Goal: Task Accomplishment & Management: Manage account settings

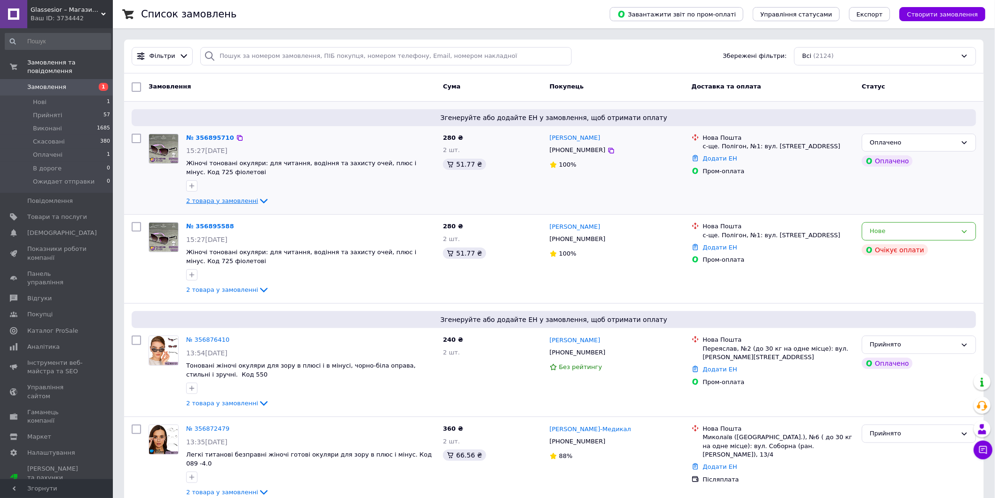
click at [238, 202] on span "2 товара у замовленні" at bounding box center [222, 200] width 72 height 7
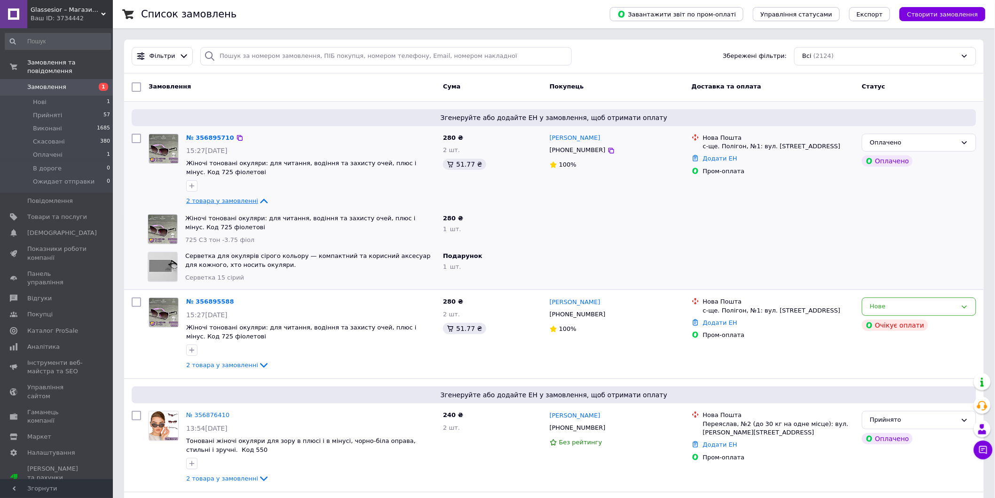
click at [238, 202] on span "2 товара у замовленні" at bounding box center [222, 200] width 72 height 7
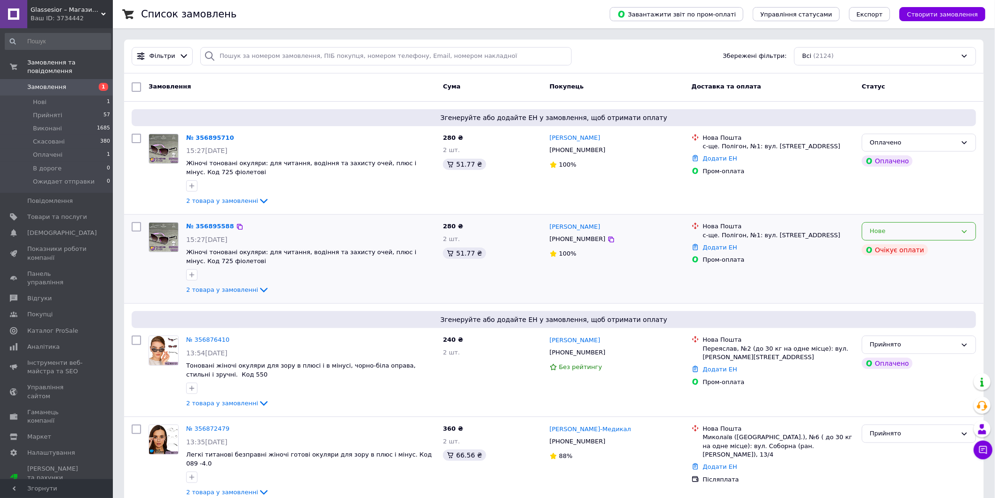
click at [971, 230] on div "Нове" at bounding box center [919, 231] width 114 height 18
click at [900, 290] on li "Скасовано" at bounding box center [919, 285] width 113 height 17
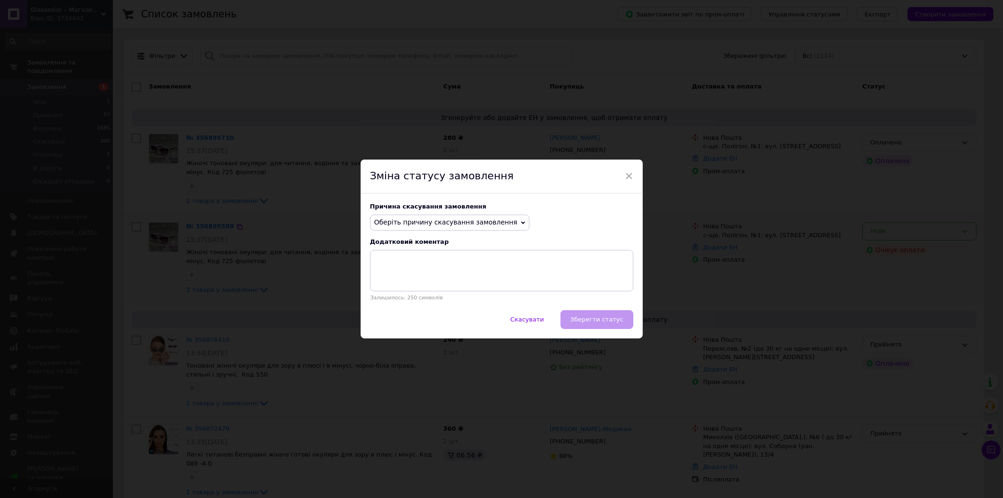
click at [486, 223] on span "Оберіть причину скасування замовлення" at bounding box center [445, 222] width 143 height 8
click at [408, 295] on li "Замовлення-дублікат" at bounding box center [450, 293] width 159 height 13
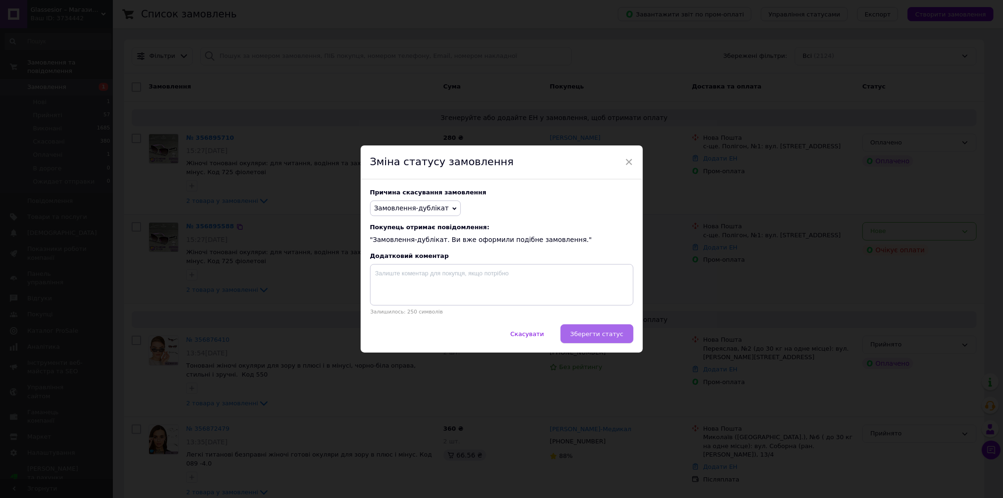
click at [605, 334] on span "Зберегти статус" at bounding box center [596, 333] width 53 height 7
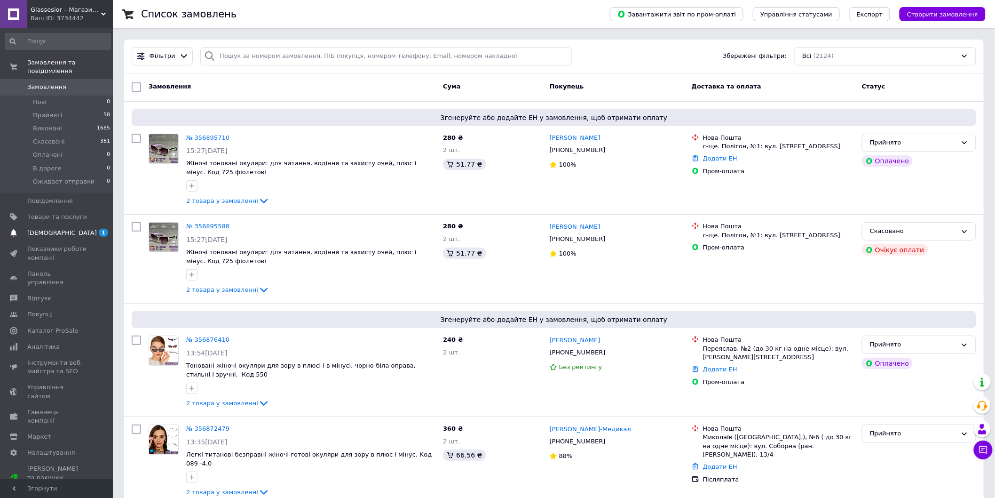
click at [76, 229] on span "[DEMOGRAPHIC_DATA]" at bounding box center [57, 233] width 60 height 8
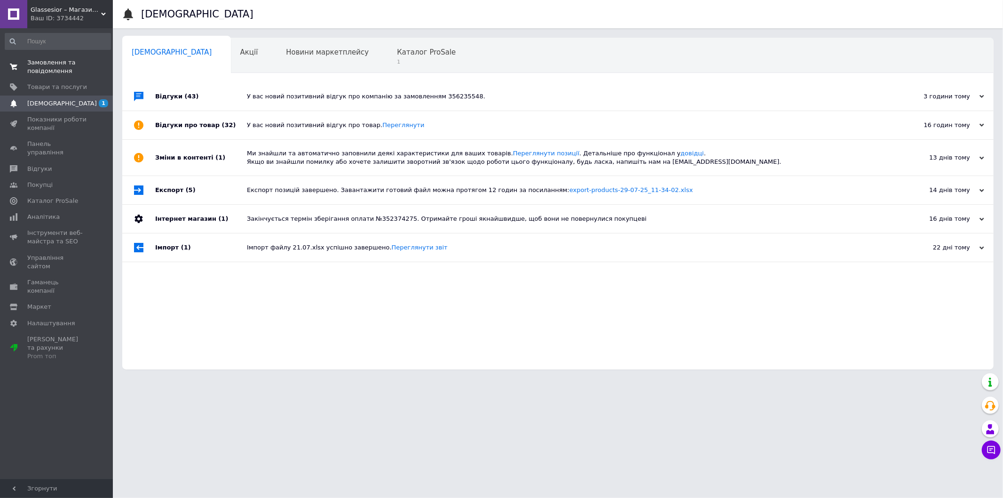
click at [33, 60] on span "Замовлення та повідомлення" at bounding box center [57, 66] width 60 height 17
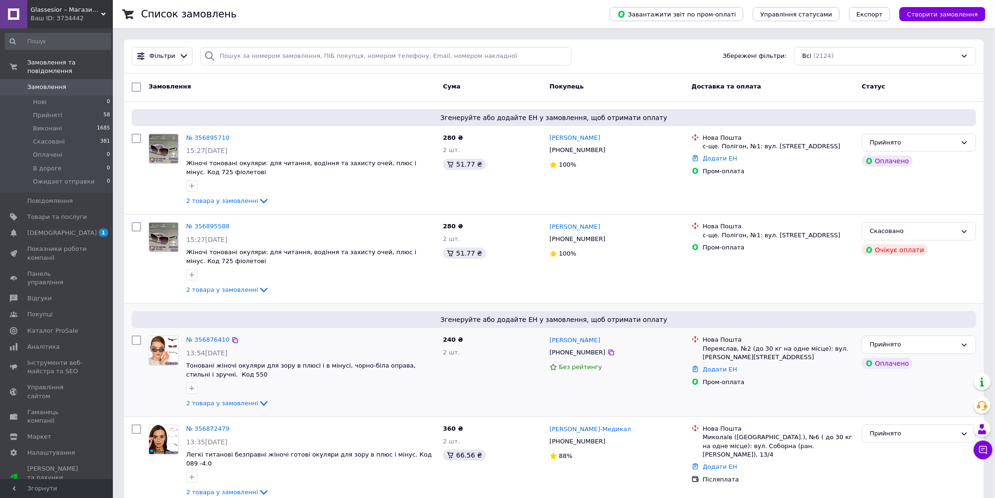
scroll to position [52, 0]
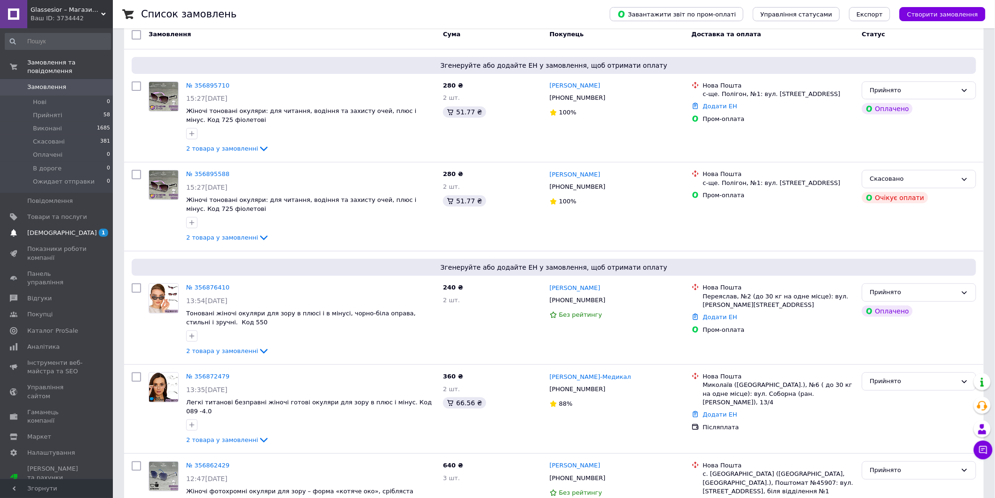
click at [59, 229] on span "[DEMOGRAPHIC_DATA]" at bounding box center [62, 233] width 70 height 8
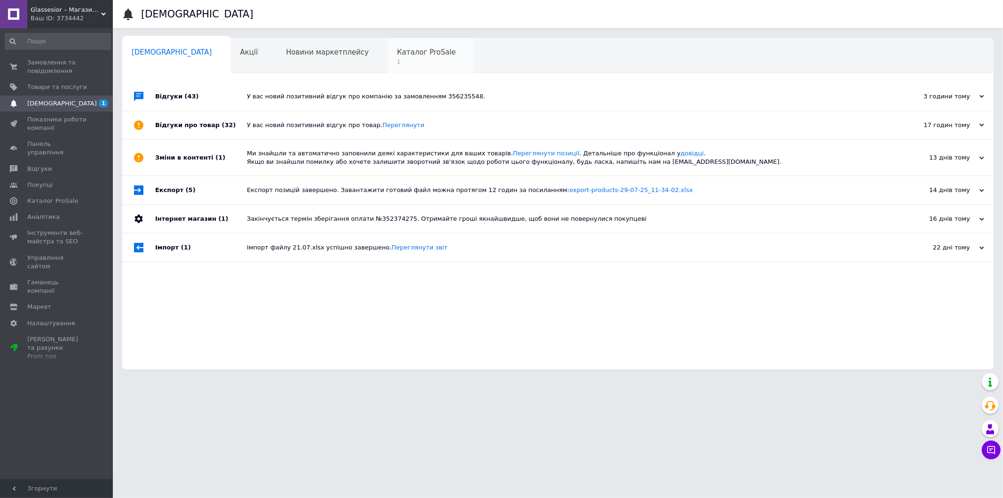
click at [397, 54] on span "Каталог ProSale" at bounding box center [426, 52] width 59 height 8
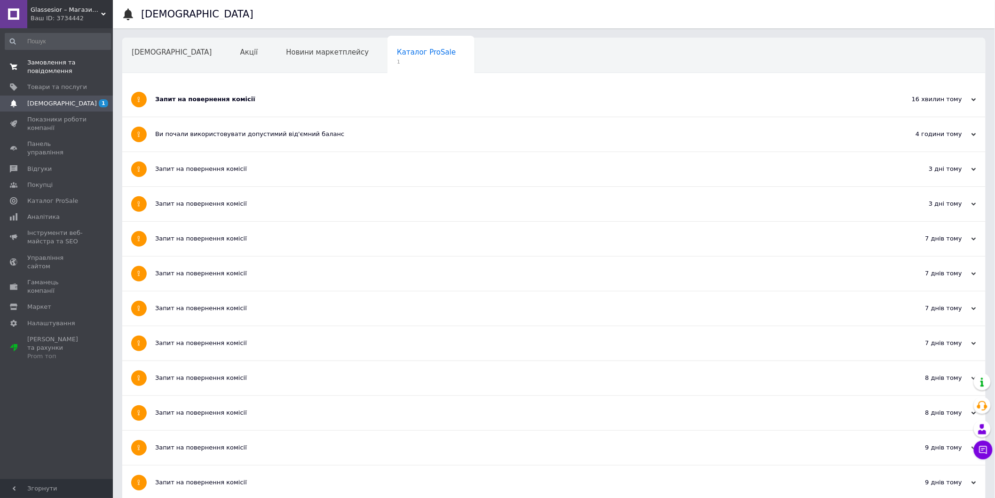
click at [44, 68] on span "Замовлення та повідомлення" at bounding box center [57, 66] width 60 height 17
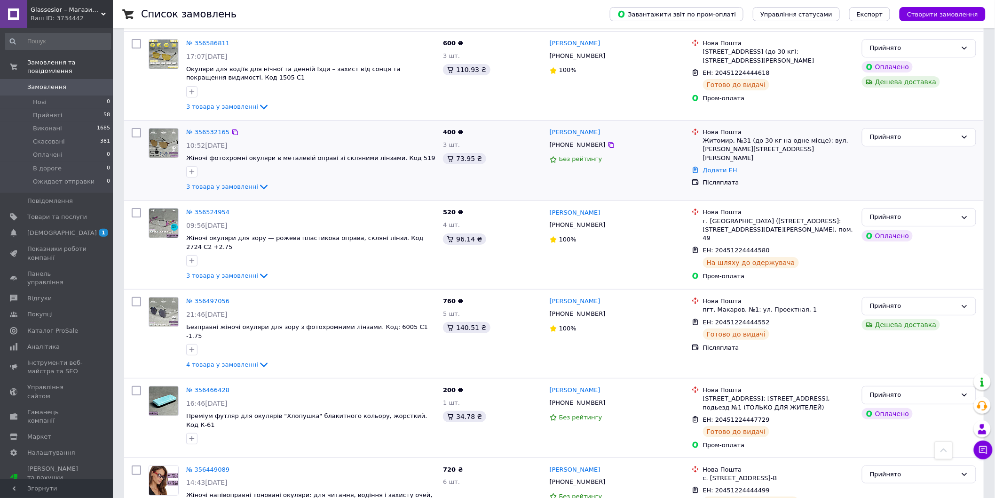
scroll to position [1468, 0]
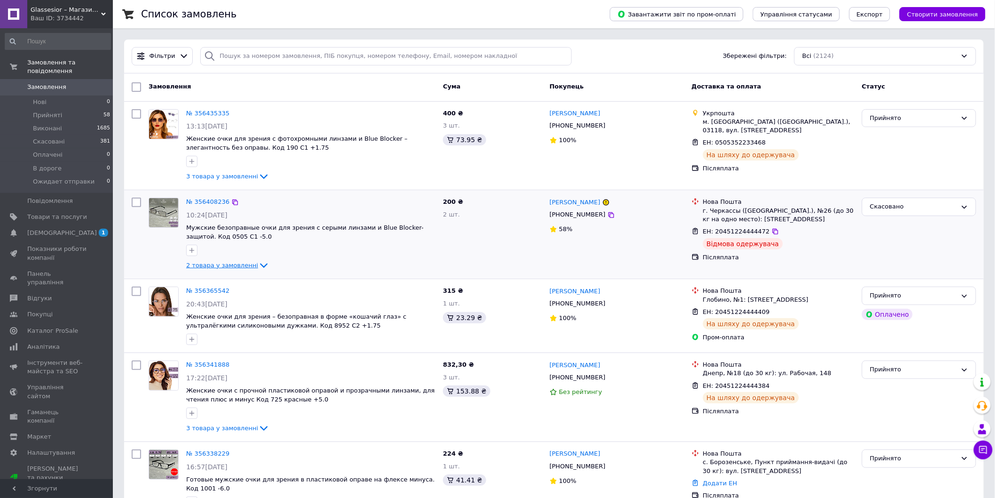
click at [258, 261] on icon at bounding box center [263, 265] width 11 height 11
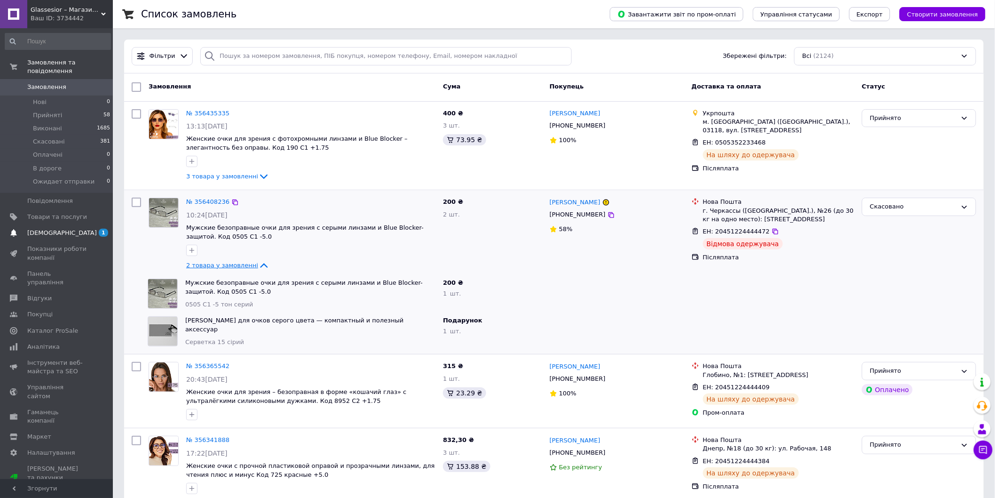
click at [87, 229] on span "1" at bounding box center [100, 233] width 26 height 8
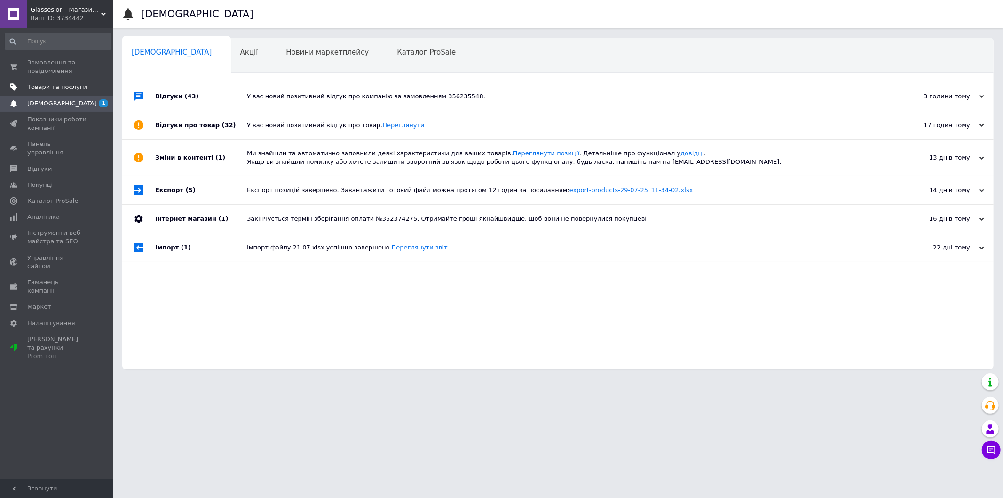
click at [59, 93] on link "Товари та послуги" at bounding box center [58, 87] width 116 height 16
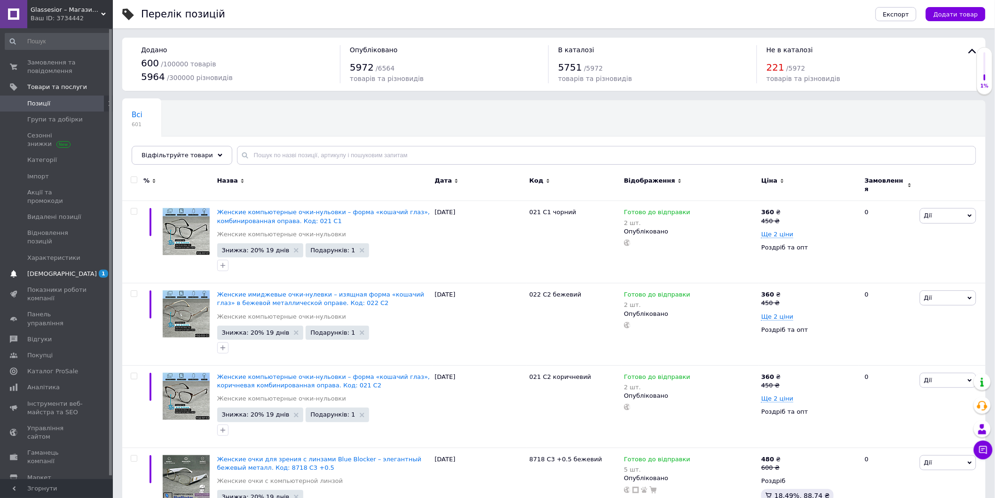
click at [57, 269] on span "[DEMOGRAPHIC_DATA]" at bounding box center [62, 273] width 70 height 8
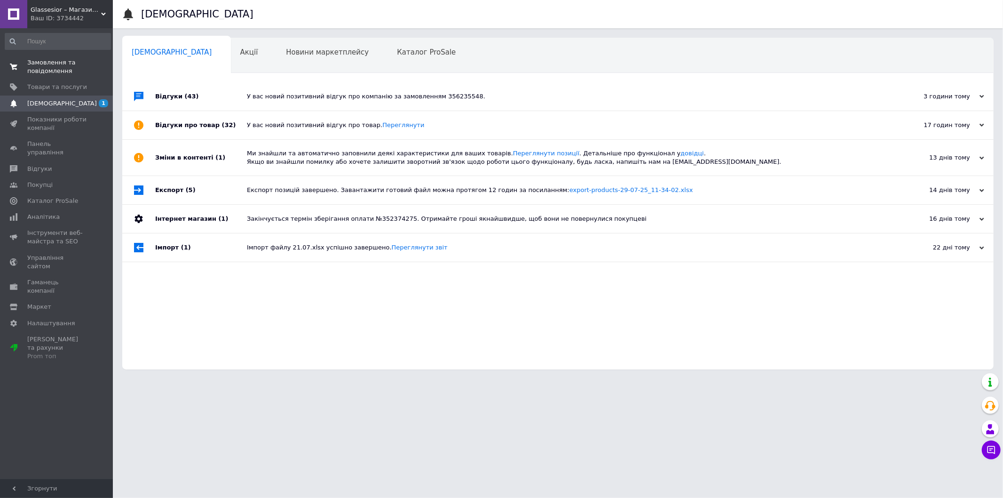
click at [45, 71] on span "Замовлення та повідомлення" at bounding box center [57, 66] width 60 height 17
